Goal: Information Seeking & Learning: Learn about a topic

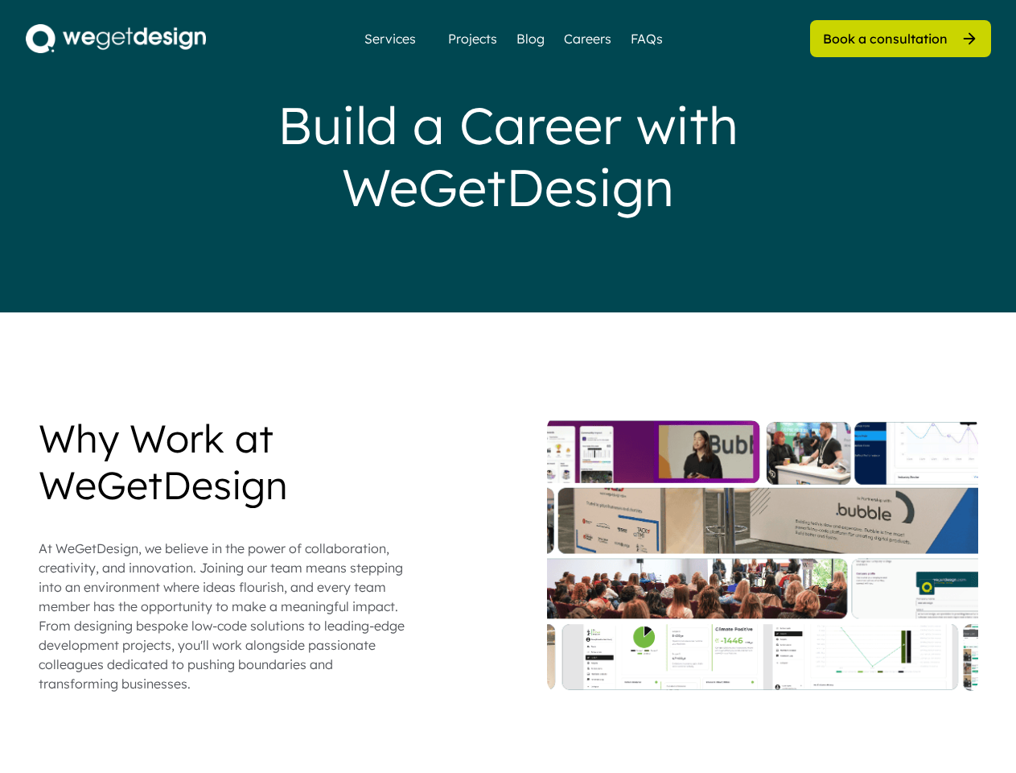
click at [508, 156] on div "Build a Career with WeGetDesign" at bounding box center [509, 156] width 644 height 124
click at [509, 156] on div "Build a Career with WeGetDesign" at bounding box center [509, 156] width 644 height 124
click at [509, 594] on div "Why Work at WeGetDesign At WeGetDesign, we believe in the power of collaboratio…" at bounding box center [509, 554] width 940 height 278
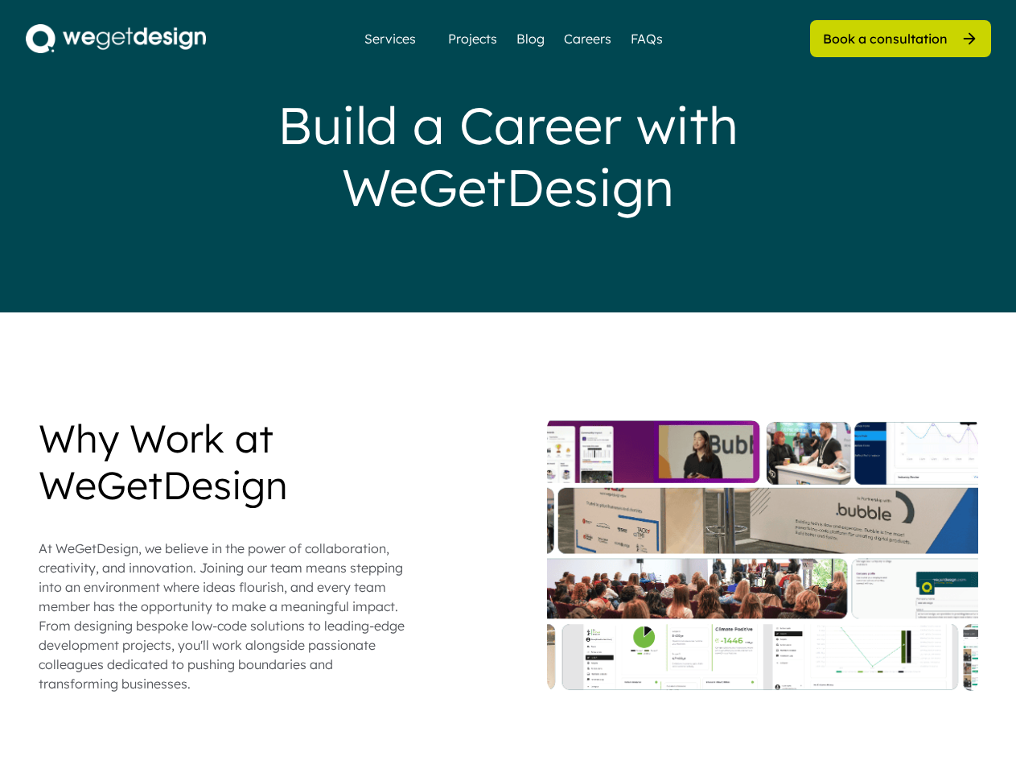
click at [509, 554] on div "Why Work at WeGetDesign At WeGetDesign, we believe in the power of collaboratio…" at bounding box center [509, 554] width 940 height 278
click at [224, 554] on div "At WeGetDesign, we believe in the power of collaboration, creativity, and innov…" at bounding box center [224, 615] width 370 height 155
click at [224, 461] on div "Why Work at WeGetDesign" at bounding box center [224, 461] width 370 height 93
click at [224, 616] on div "At WeGetDesign, we believe in the power of collaboration, creativity, and innov…" at bounding box center [224, 615] width 370 height 155
click at [763, 554] on div at bounding box center [762, 554] width 431 height 278
